Goal: Task Accomplishment & Management: Use online tool/utility

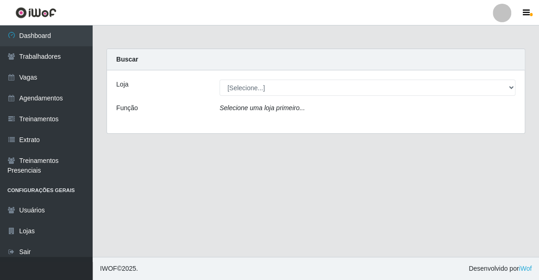
click at [250, 114] on div "Selecione uma loja primeiro..." at bounding box center [368, 109] width 310 height 13
click at [254, 105] on icon "Selecione uma loja primeiro..." at bounding box center [261, 107] width 85 height 7
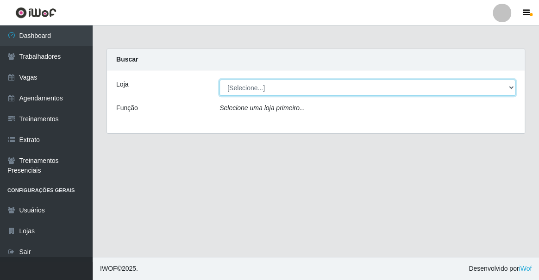
click at [257, 93] on select "[Selecione...] Famiglia Muccini - Ristorante [PERSON_NAME]" at bounding box center [367, 88] width 296 height 16
select select "267"
click at [219, 80] on select "[Selecione...] Famiglia Muccini - Ristorante [PERSON_NAME]" at bounding box center [367, 88] width 296 height 16
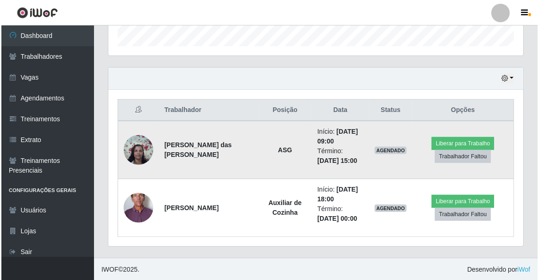
scroll to position [462847, 462624]
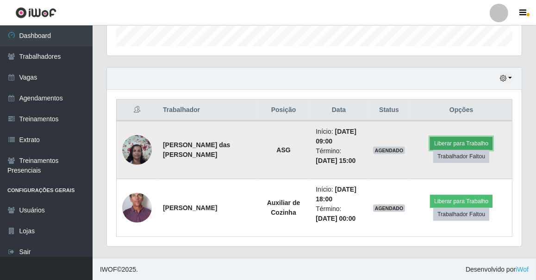
click at [457, 140] on button "Liberar para Trabalho" at bounding box center [461, 143] width 63 height 13
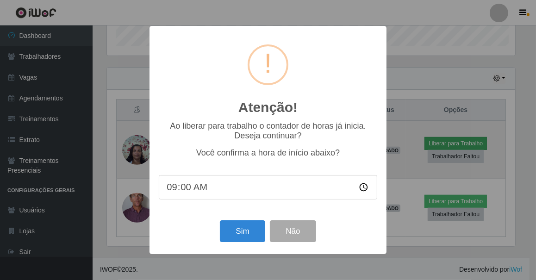
scroll to position [192, 411]
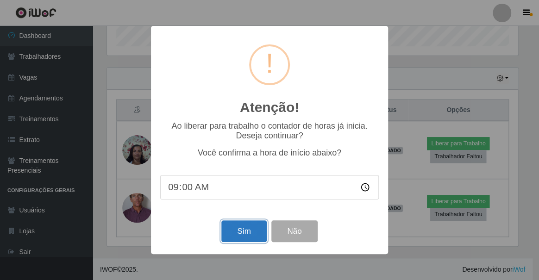
click at [256, 232] on button "Sim" at bounding box center [243, 231] width 45 height 22
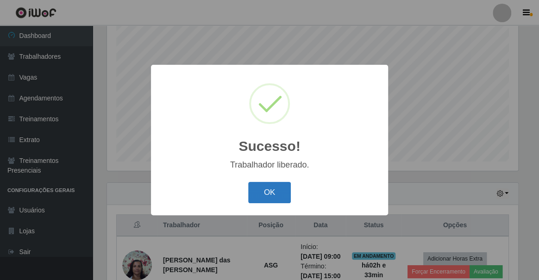
click at [278, 185] on button "OK" at bounding box center [269, 193] width 43 height 22
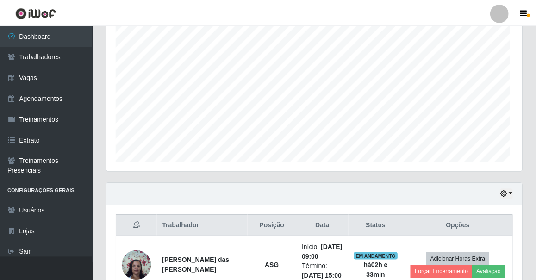
scroll to position [192, 415]
